Goal: Task Accomplishment & Management: Use online tool/utility

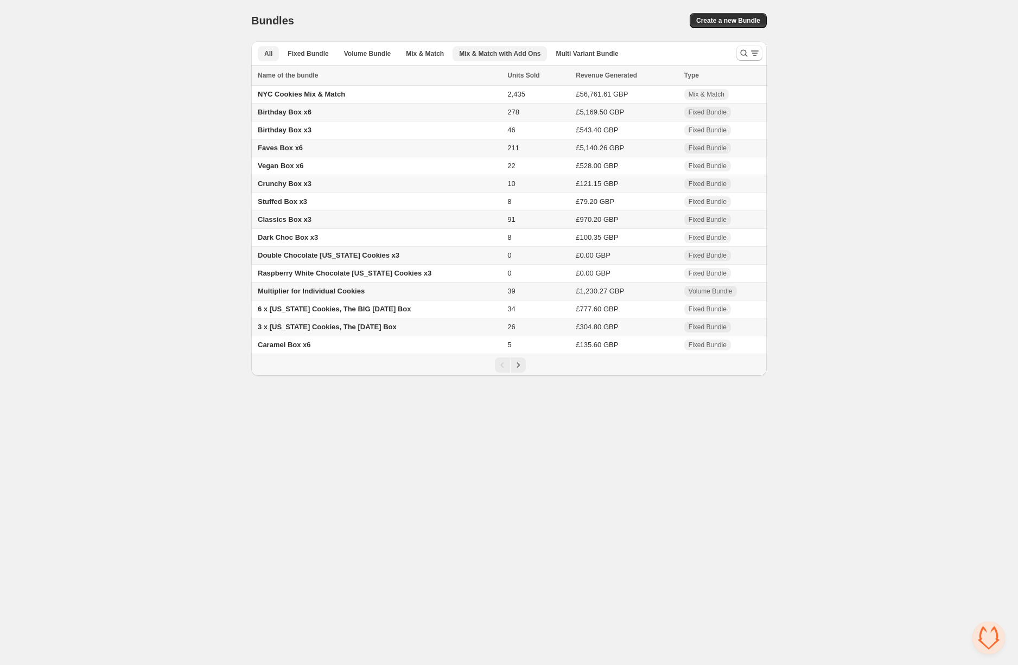
click at [481, 53] on span "Mix & Match with Add Ons" at bounding box center [499, 53] width 81 height 9
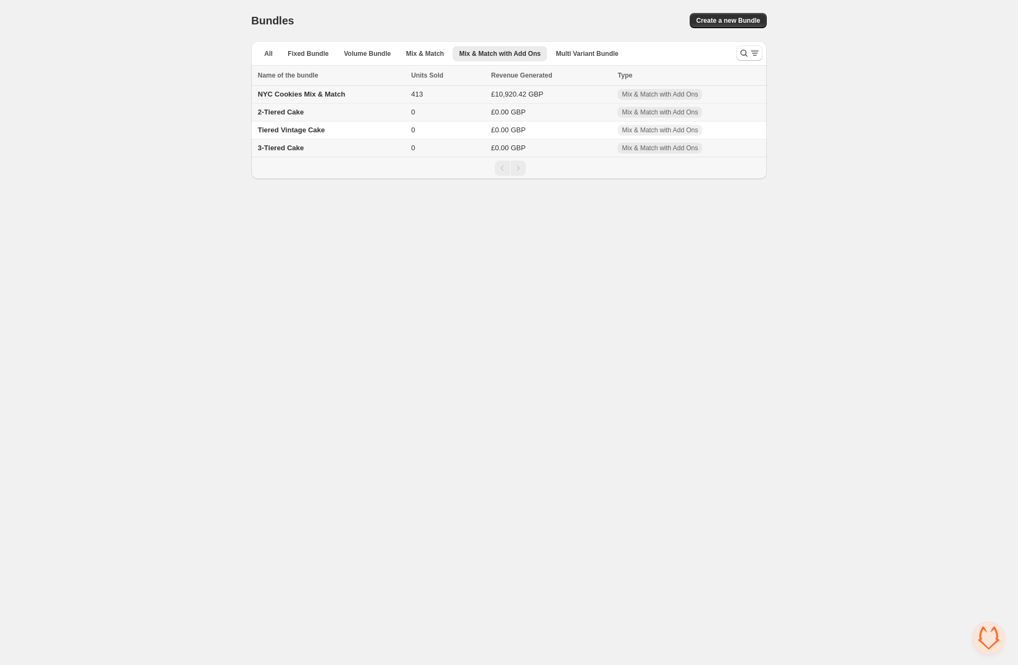
click at [329, 93] on span "NYC Cookies Mix & Match" at bounding box center [301, 94] width 87 height 8
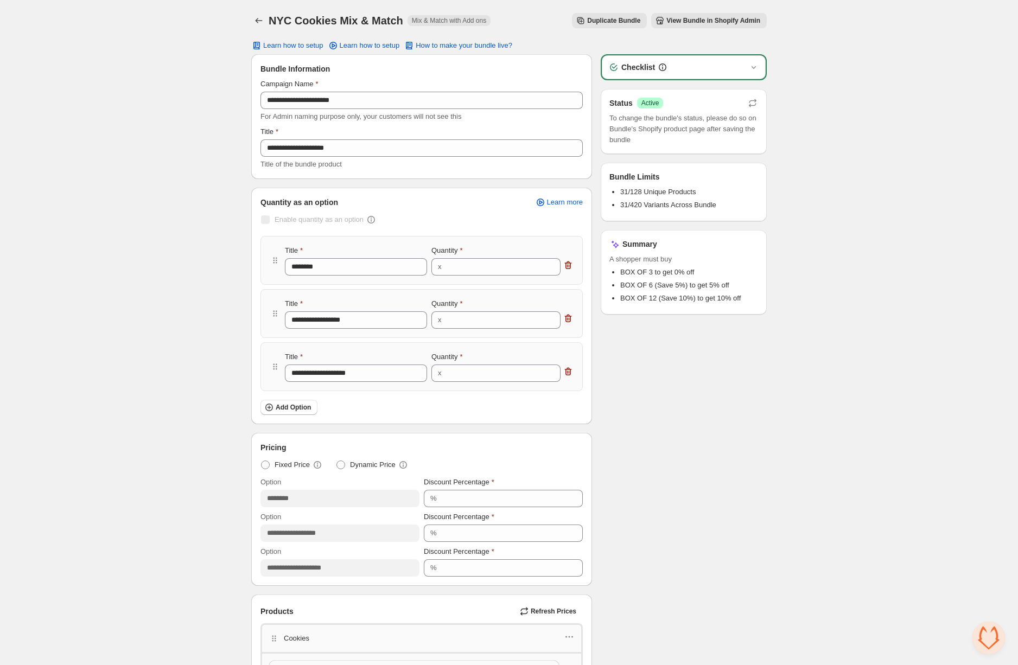
scroll to position [270, 0]
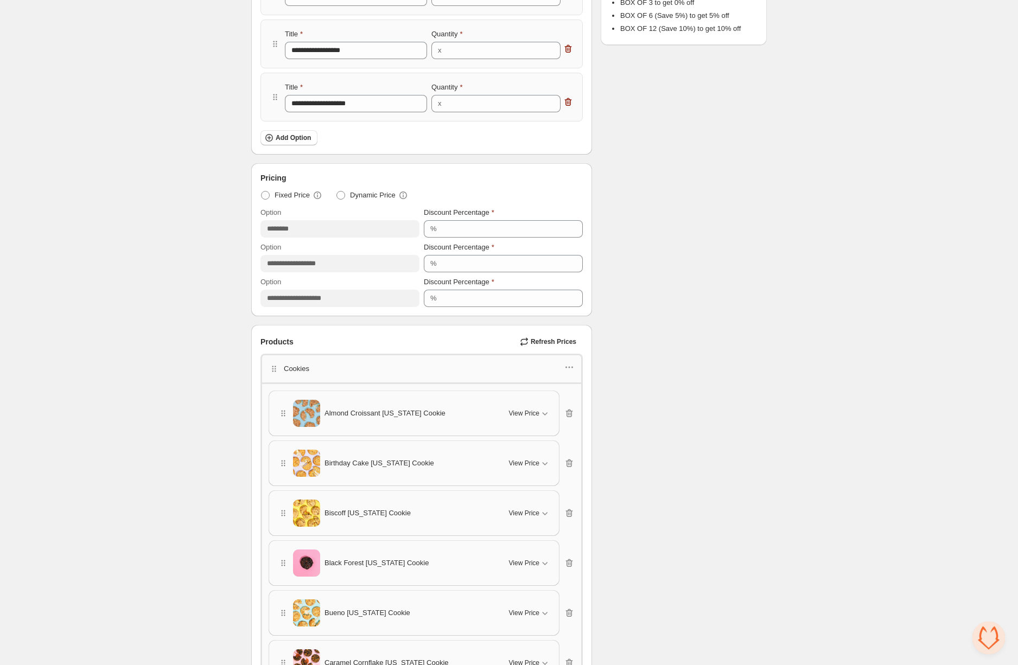
click at [548, 342] on span "Refresh Prices" at bounding box center [554, 342] width 46 height 9
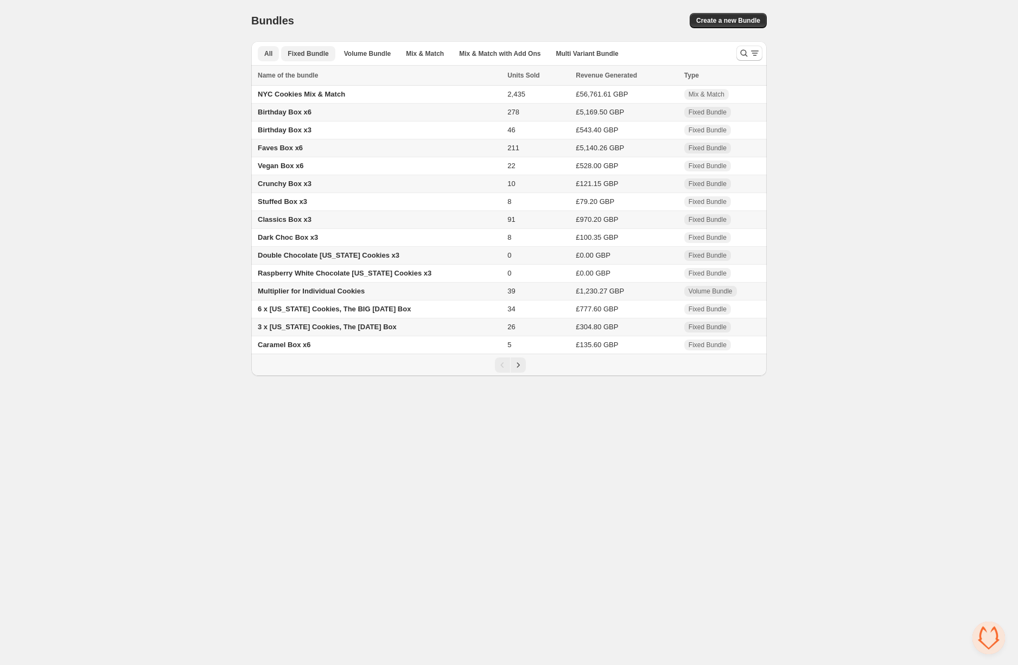
click at [315, 56] on span "Fixed Bundle" at bounding box center [308, 53] width 41 height 9
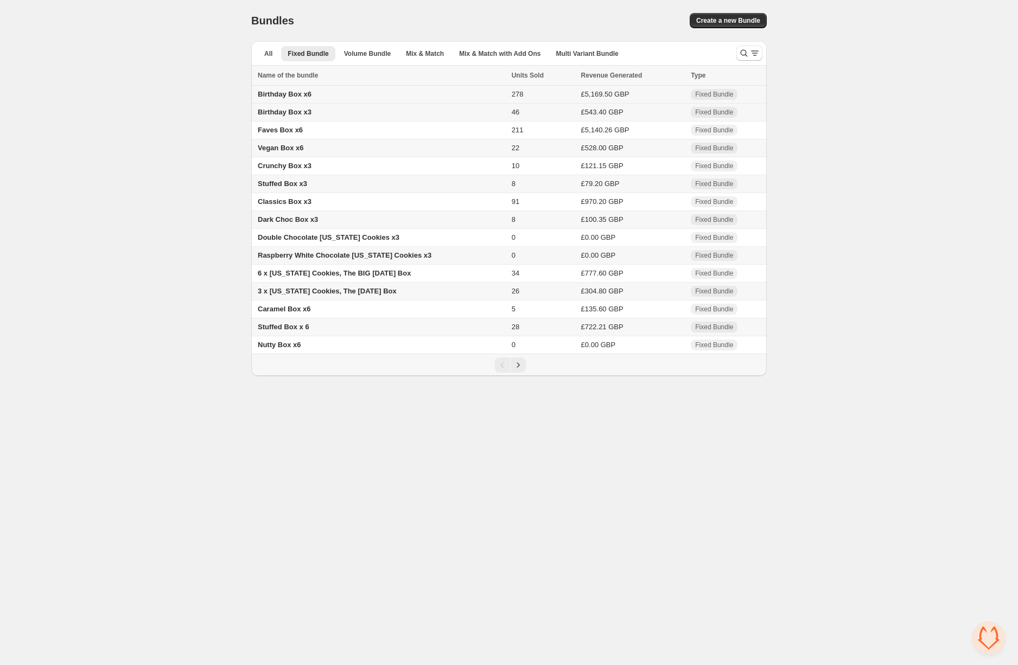
click at [306, 94] on span "Birthday Box x6" at bounding box center [285, 94] width 54 height 8
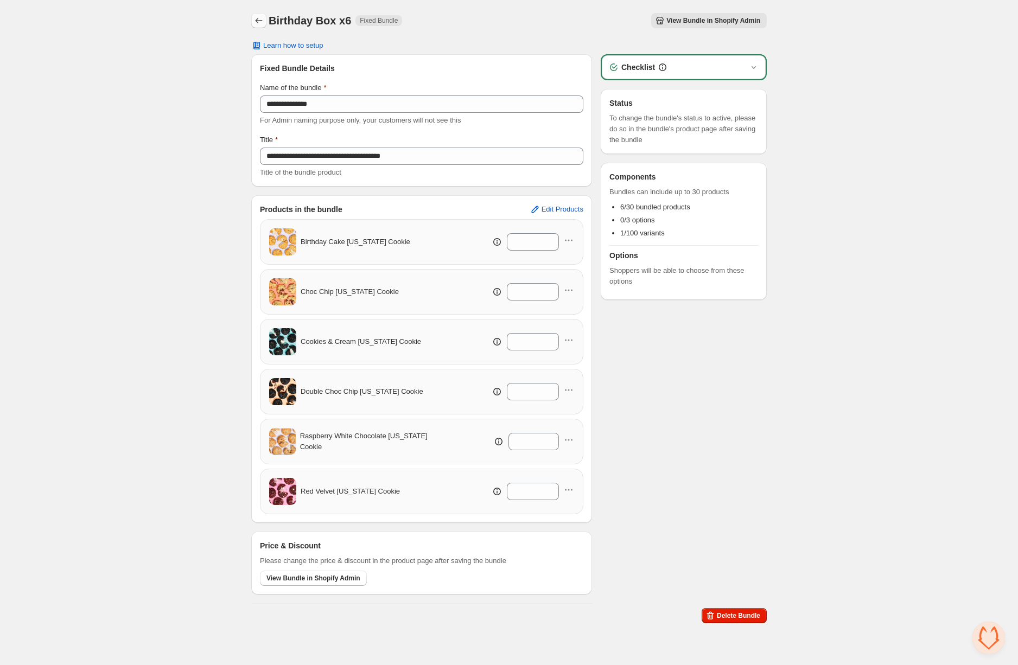
click at [258, 22] on icon "Back" at bounding box center [258, 20] width 11 height 11
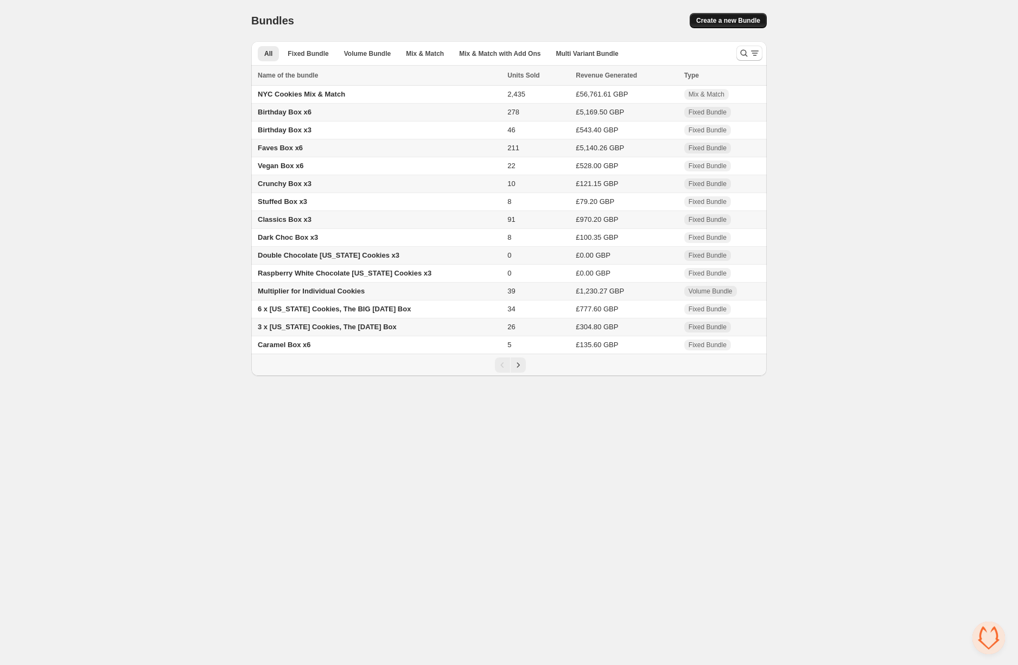
click at [755, 23] on span "Create a new Bundle" at bounding box center [728, 20] width 64 height 9
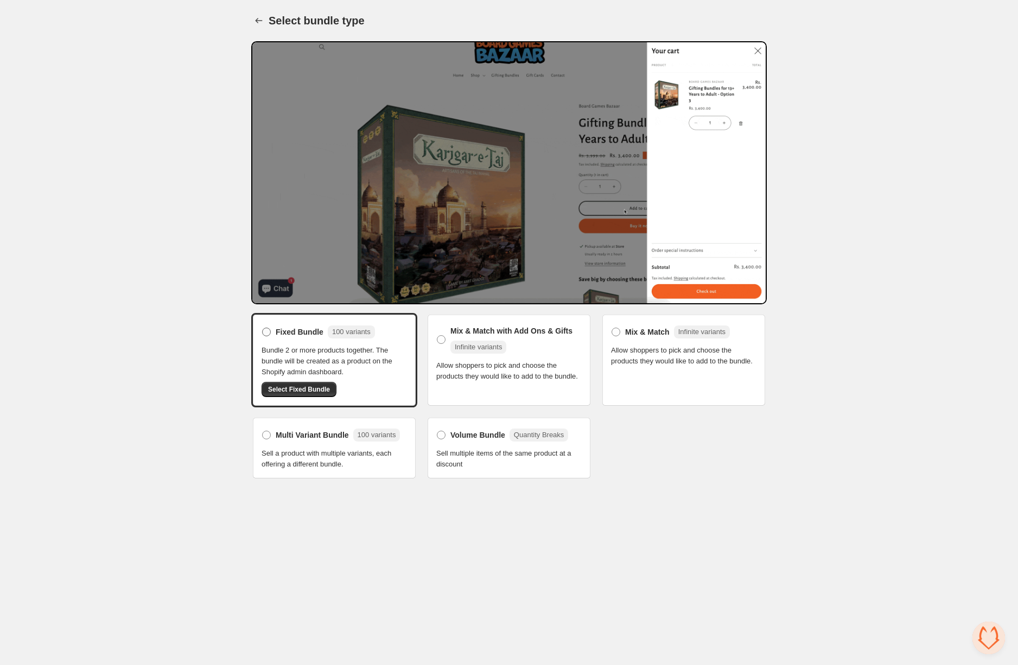
click at [283, 333] on span "Fixed Bundle" at bounding box center [300, 332] width 48 height 11
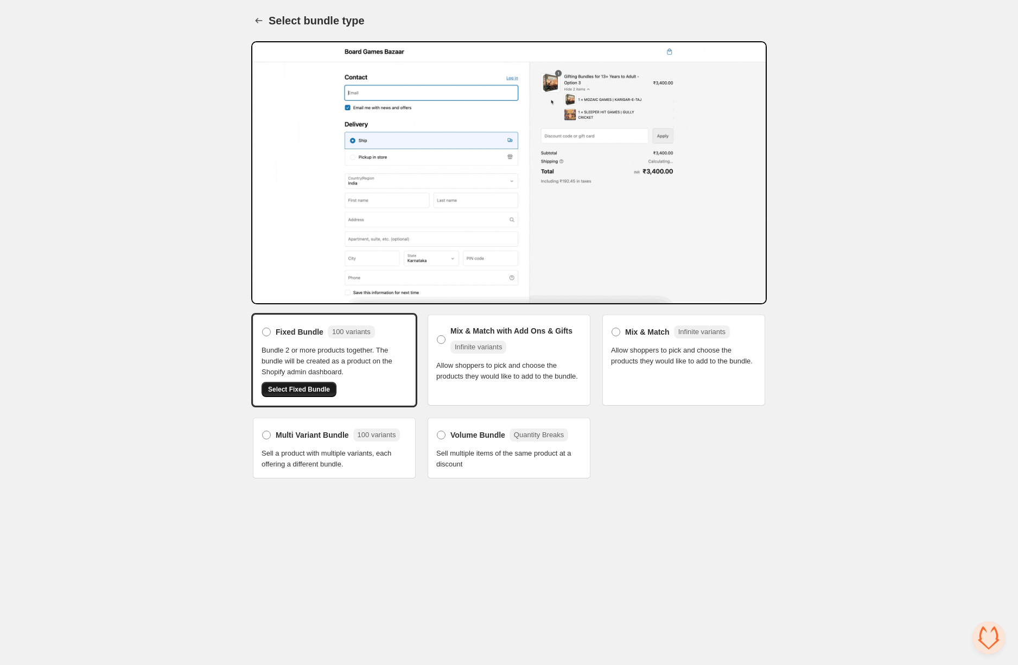
click at [307, 395] on button "Select Fixed Bundle" at bounding box center [299, 389] width 75 height 15
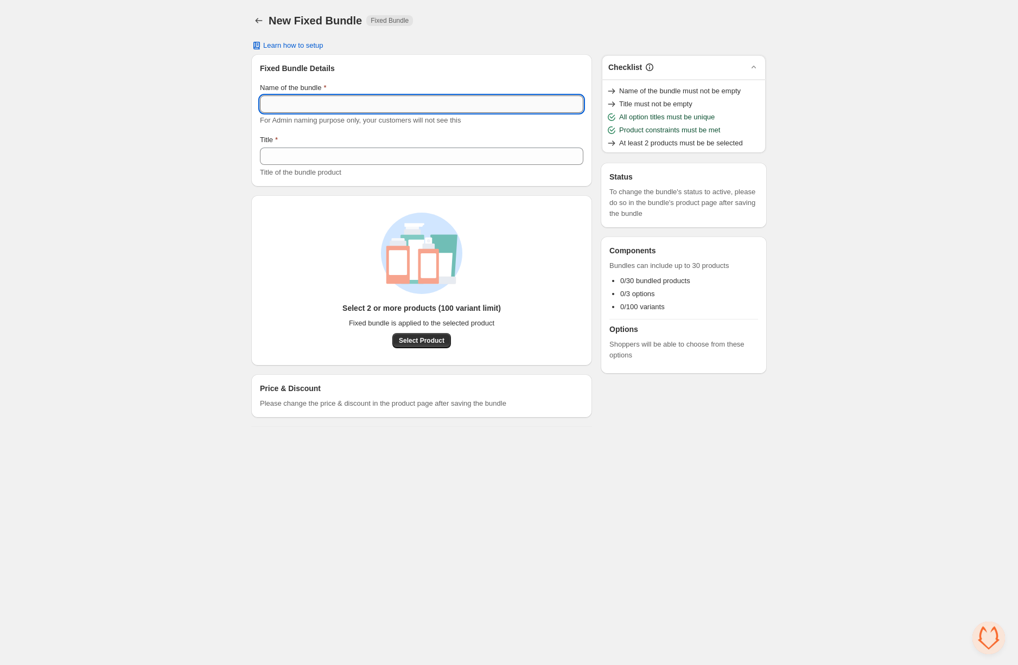
click at [370, 105] on input "Name of the bundle" at bounding box center [421, 104] width 323 height 17
click at [380, 106] on input "Name of the bundle" at bounding box center [421, 104] width 323 height 17
click at [345, 104] on input "*********" at bounding box center [421, 104] width 323 height 17
type input "**********"
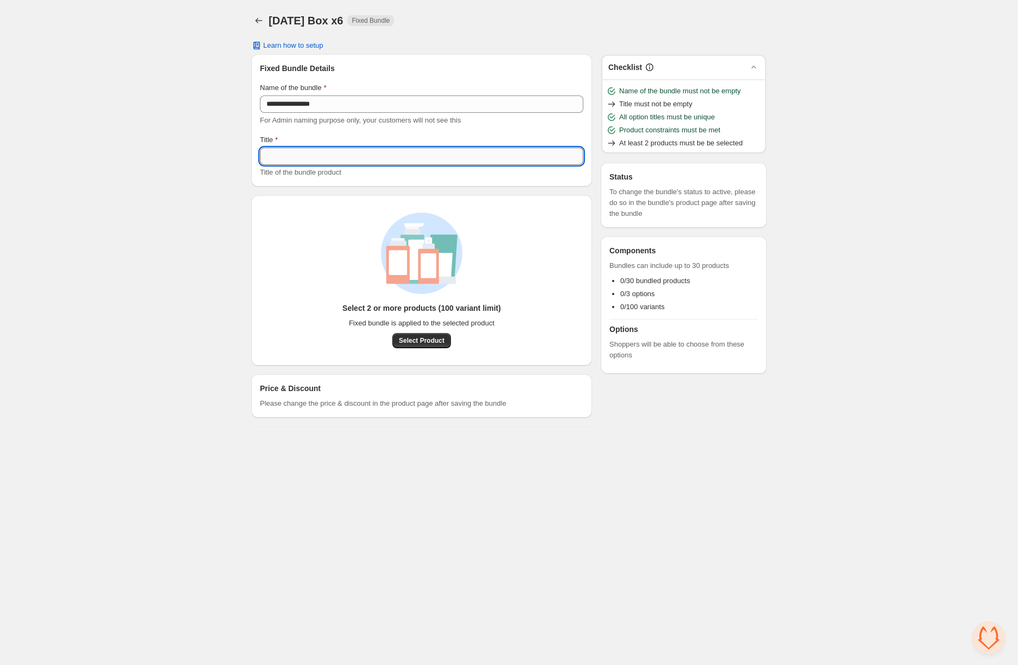
click at [359, 154] on input "Title" at bounding box center [421, 156] width 323 height 17
type input "**********"
click at [415, 340] on span "Select Product" at bounding box center [422, 340] width 46 height 9
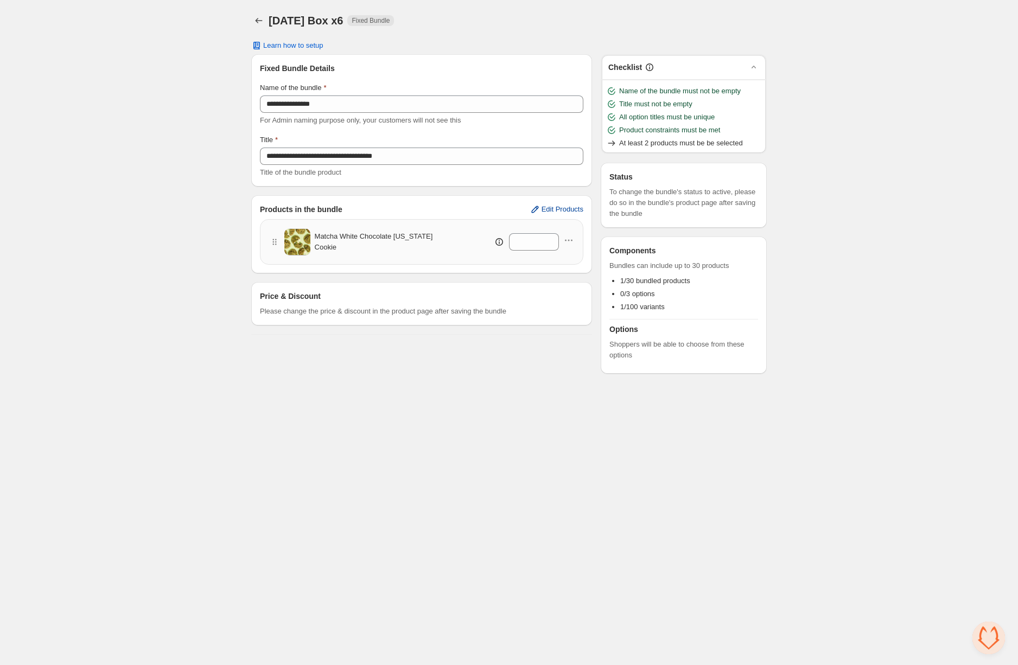
click at [556, 211] on span "Edit Products" at bounding box center [563, 209] width 42 height 9
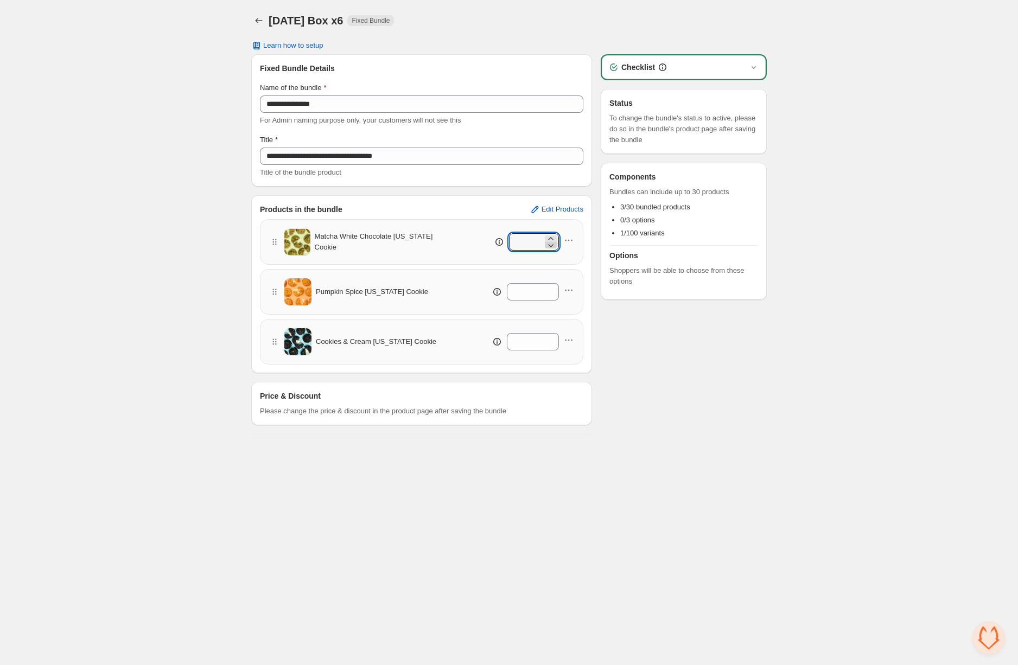
click at [550, 238] on icon at bounding box center [550, 238] width 11 height 11
type input "*"
click at [552, 288] on icon at bounding box center [550, 288] width 5 height 3
type input "*"
click at [553, 336] on icon at bounding box center [550, 338] width 11 height 11
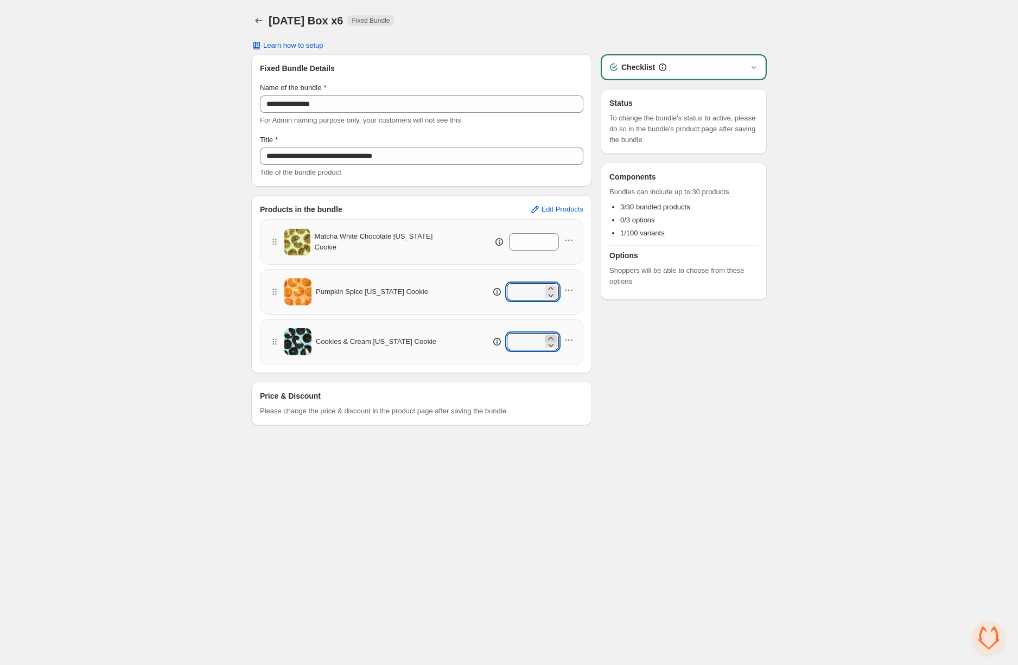
type input "*"
click at [768, 384] on div "**********" at bounding box center [509, 221] width 542 height 443
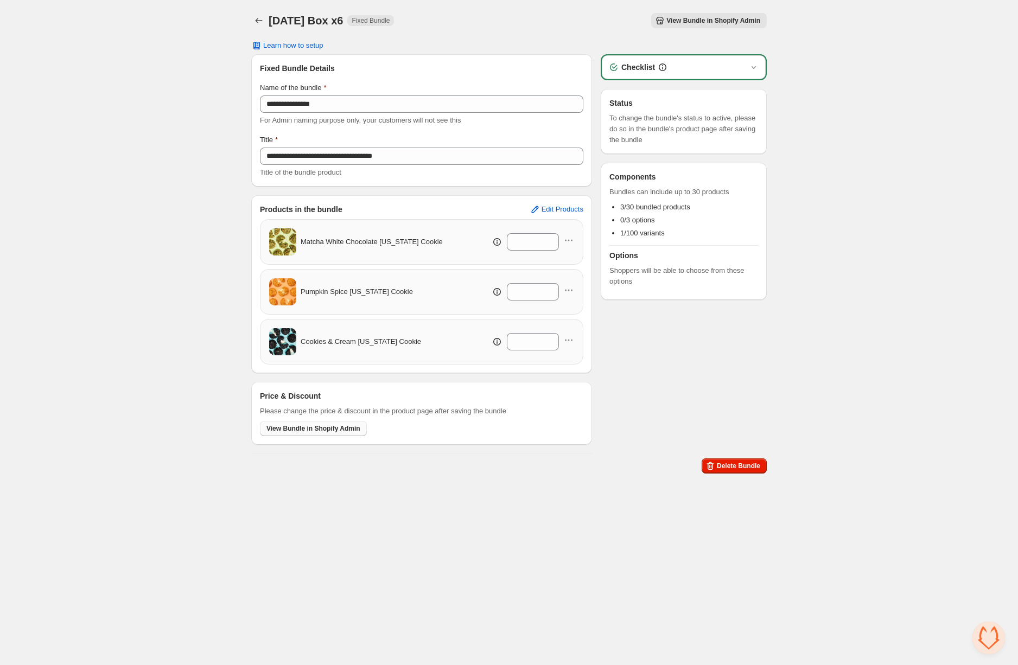
click at [325, 431] on span "View Bundle in Shopify Admin" at bounding box center [313, 428] width 94 height 9
click at [257, 22] on icon "Back" at bounding box center [259, 20] width 7 height 5
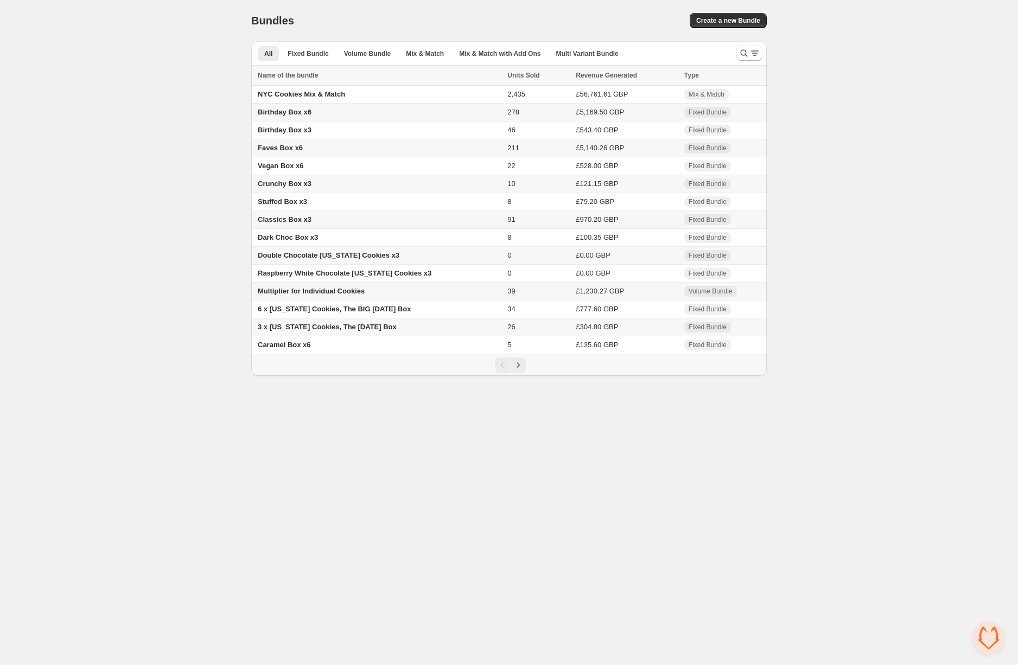
drag, startPoint x: 701, startPoint y: 19, endPoint x: 694, endPoint y: 23, distance: 8.8
click at [701, 19] on span "Create a new Bundle" at bounding box center [728, 20] width 64 height 9
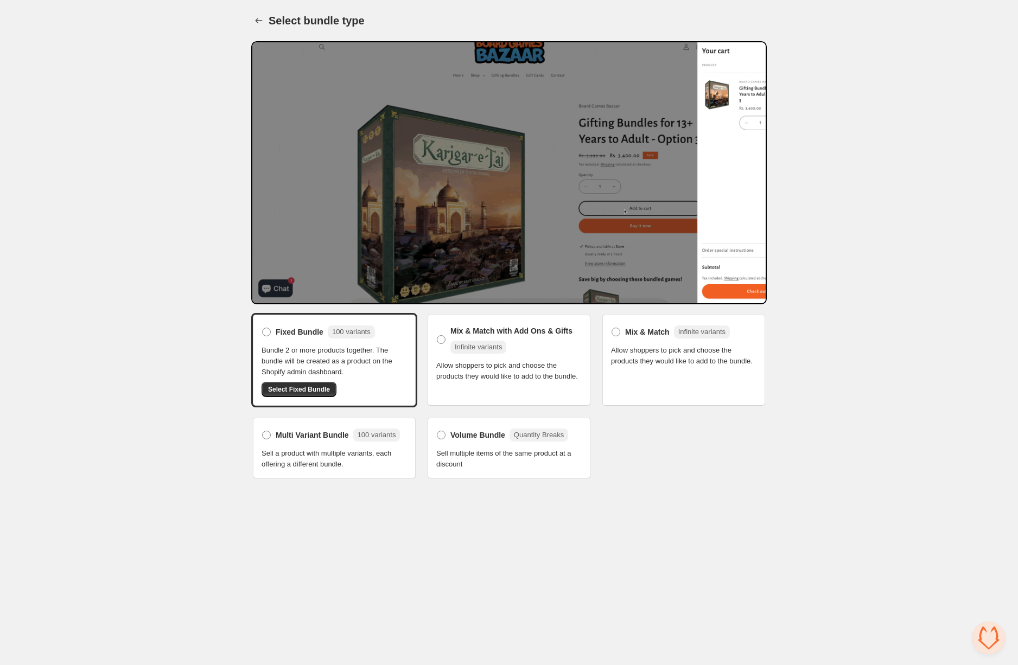
click at [311, 386] on span "Select Fixed Bundle" at bounding box center [299, 389] width 62 height 9
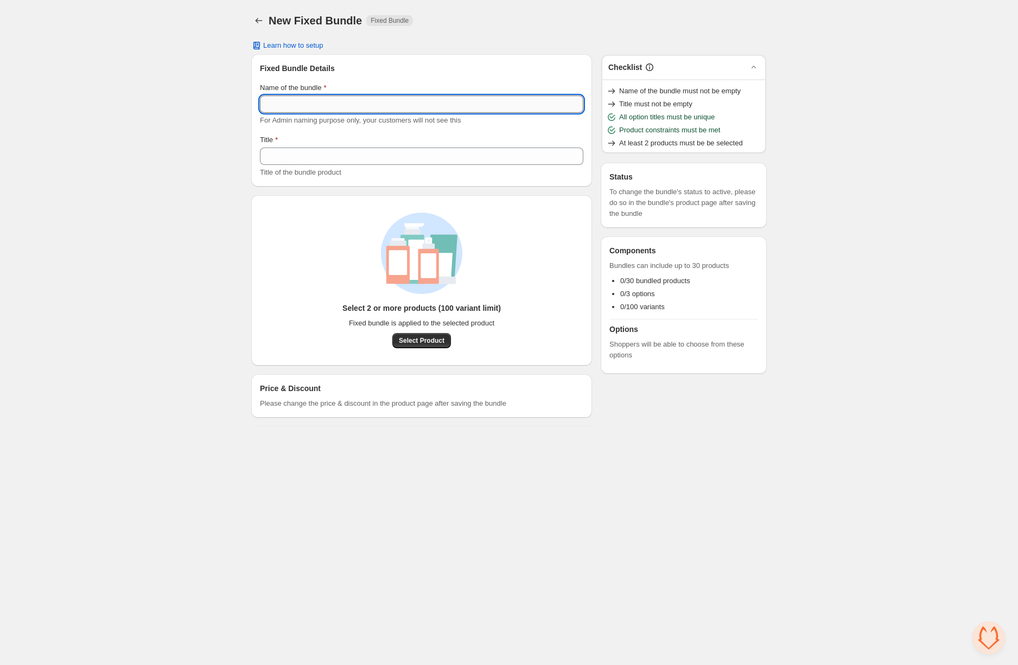
click at [374, 107] on input "Name of the bundle" at bounding box center [421, 104] width 323 height 17
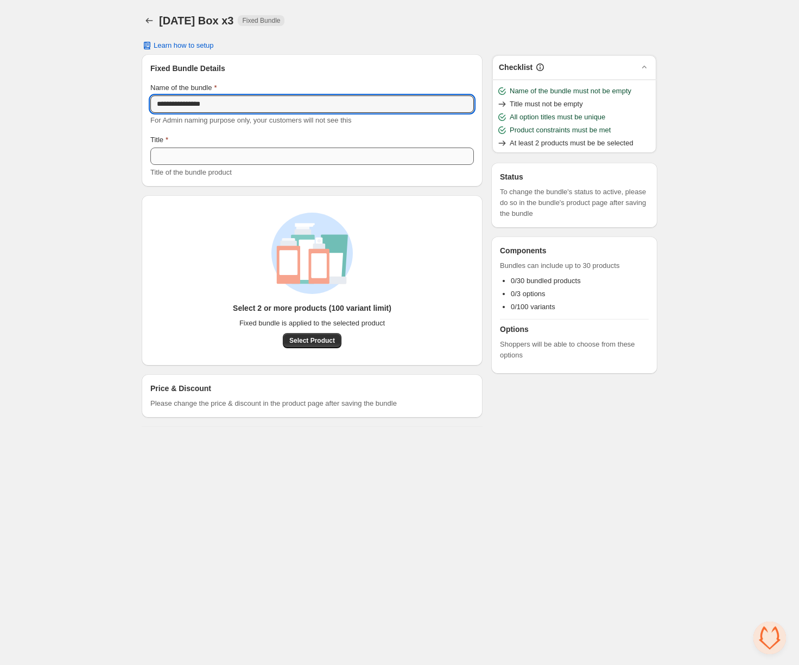
type input "**********"
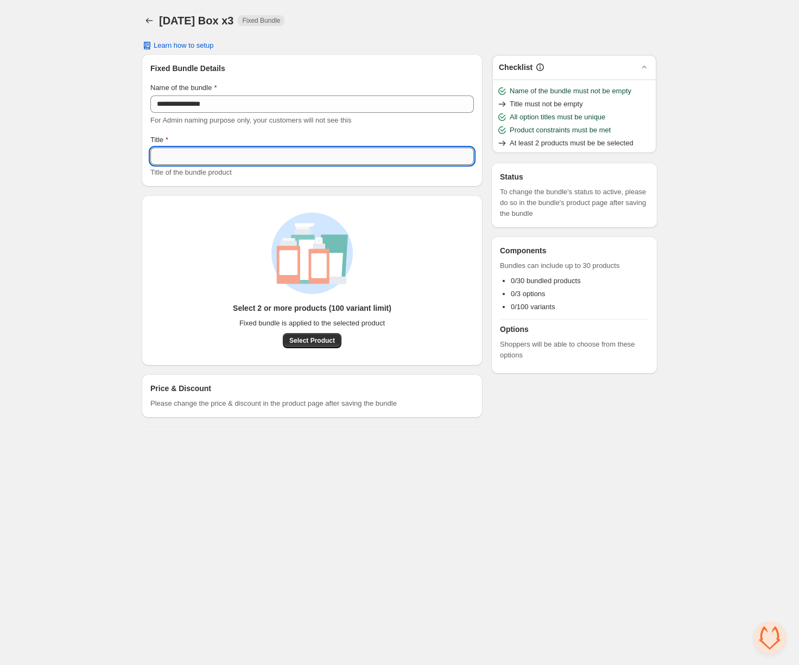
click at [254, 148] on input "Title" at bounding box center [311, 156] width 323 height 17
drag, startPoint x: 247, startPoint y: 155, endPoint x: 294, endPoint y: 155, distance: 46.7
click at [294, 155] on input "**********" at bounding box center [311, 156] width 323 height 17
type input "**********"
click at [316, 348] on div "Select 2 or more products (100 variant limit) Fixed bundle is applied to the se…" at bounding box center [312, 280] width 341 height 170
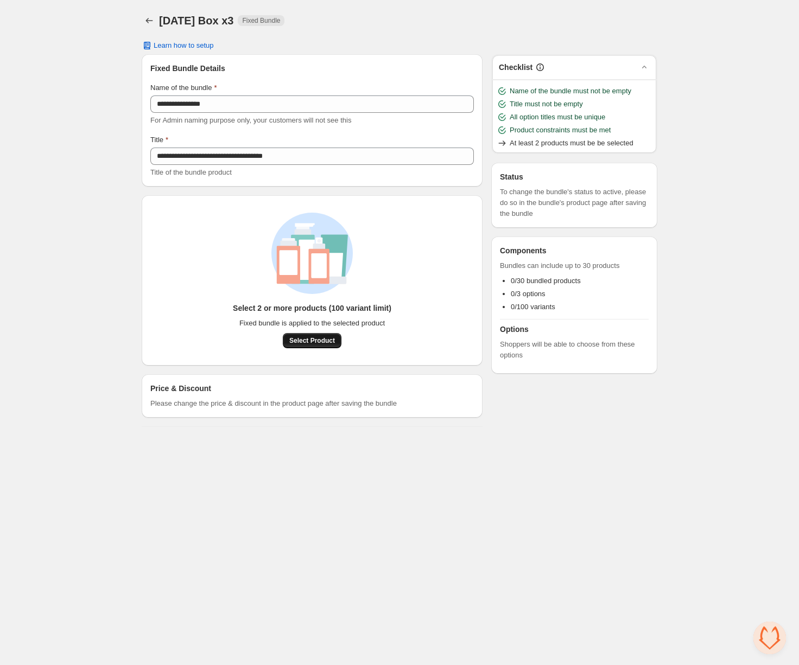
click at [319, 347] on button "Select Product" at bounding box center [312, 340] width 59 height 15
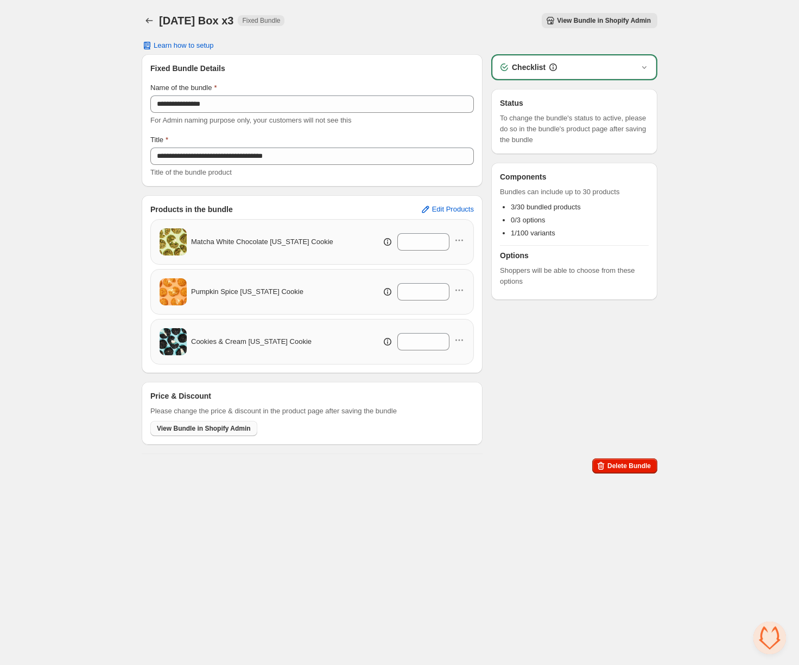
click at [226, 429] on span "View Bundle in Shopify Admin" at bounding box center [204, 428] width 94 height 9
